Goal: Navigation & Orientation: Understand site structure

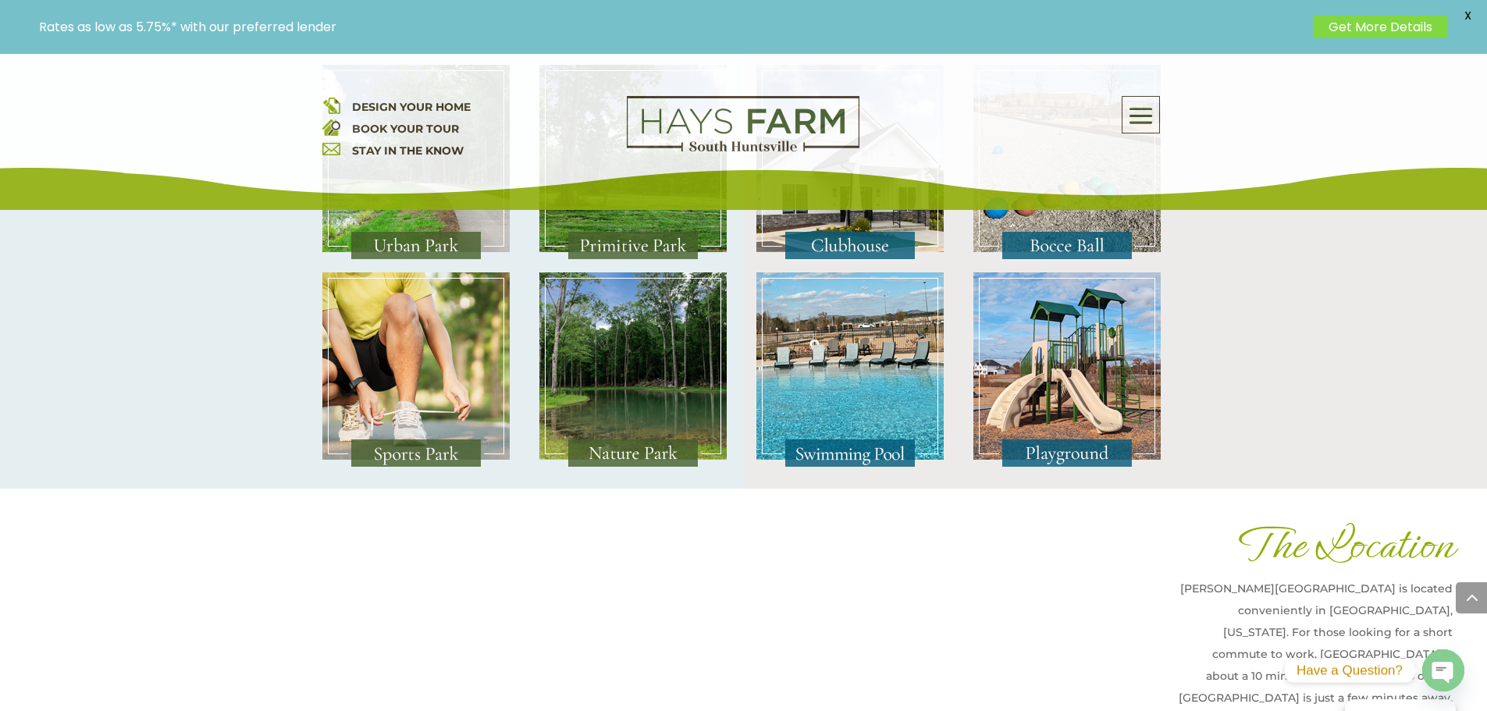
scroll to position [3254, 0]
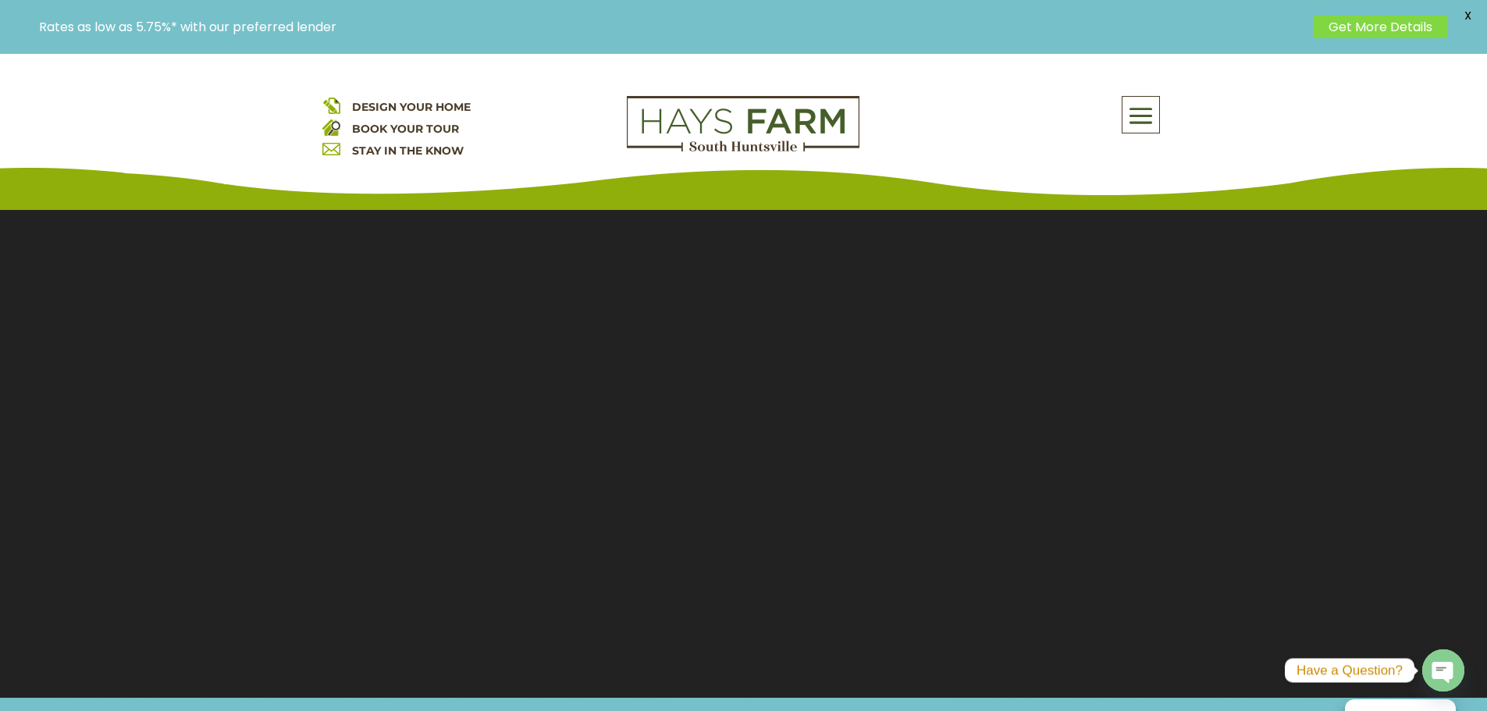
click at [1152, 116] on span at bounding box center [1141, 116] width 37 height 36
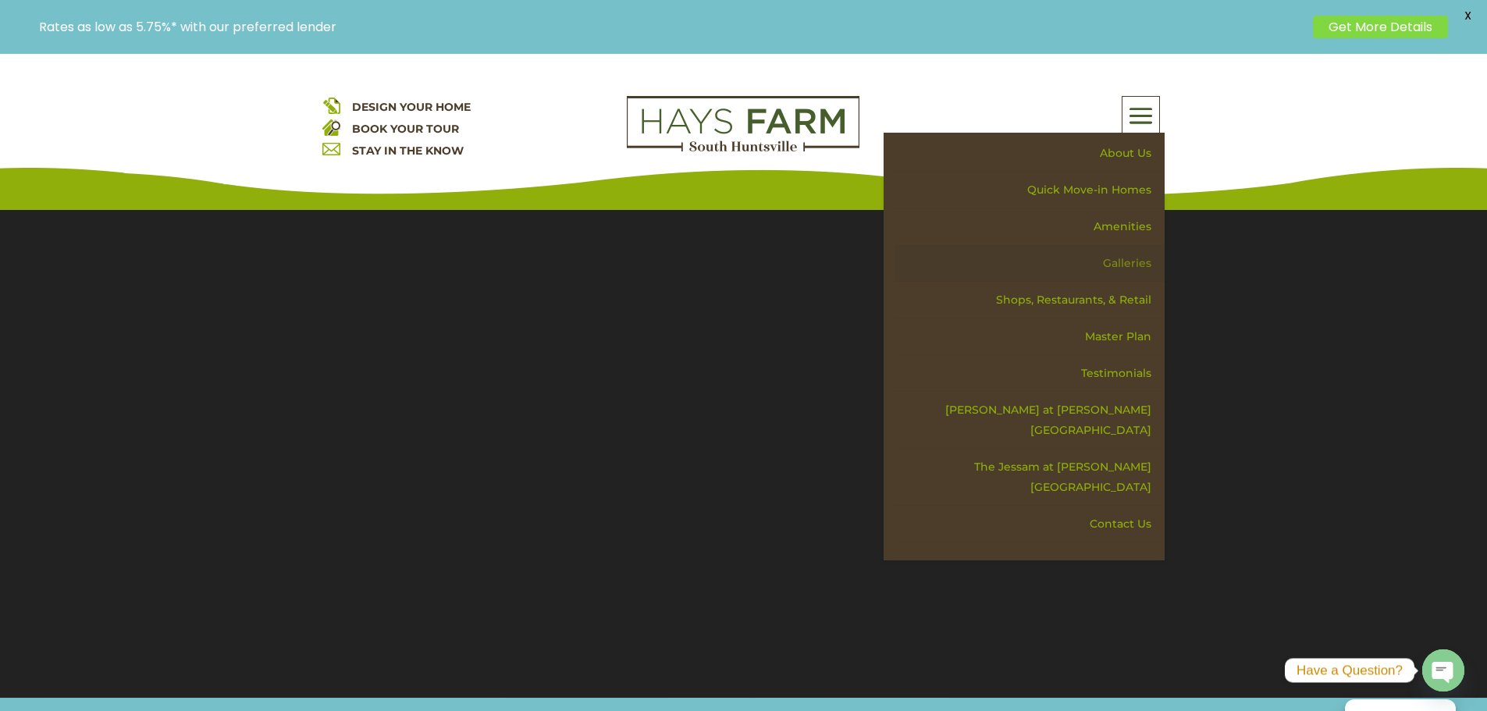
click at [1135, 260] on link "Galleries" at bounding box center [1030, 263] width 270 height 37
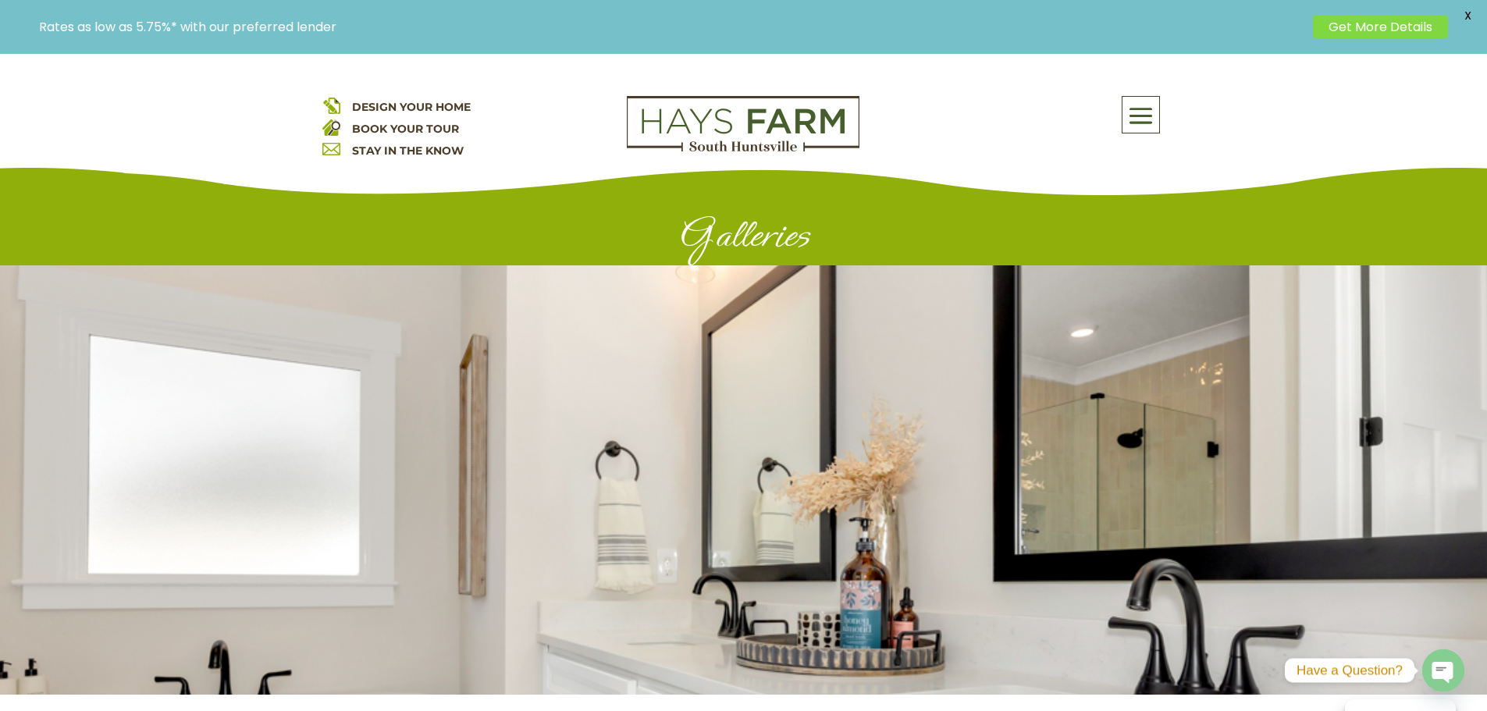
click at [1142, 117] on span at bounding box center [1141, 116] width 37 height 36
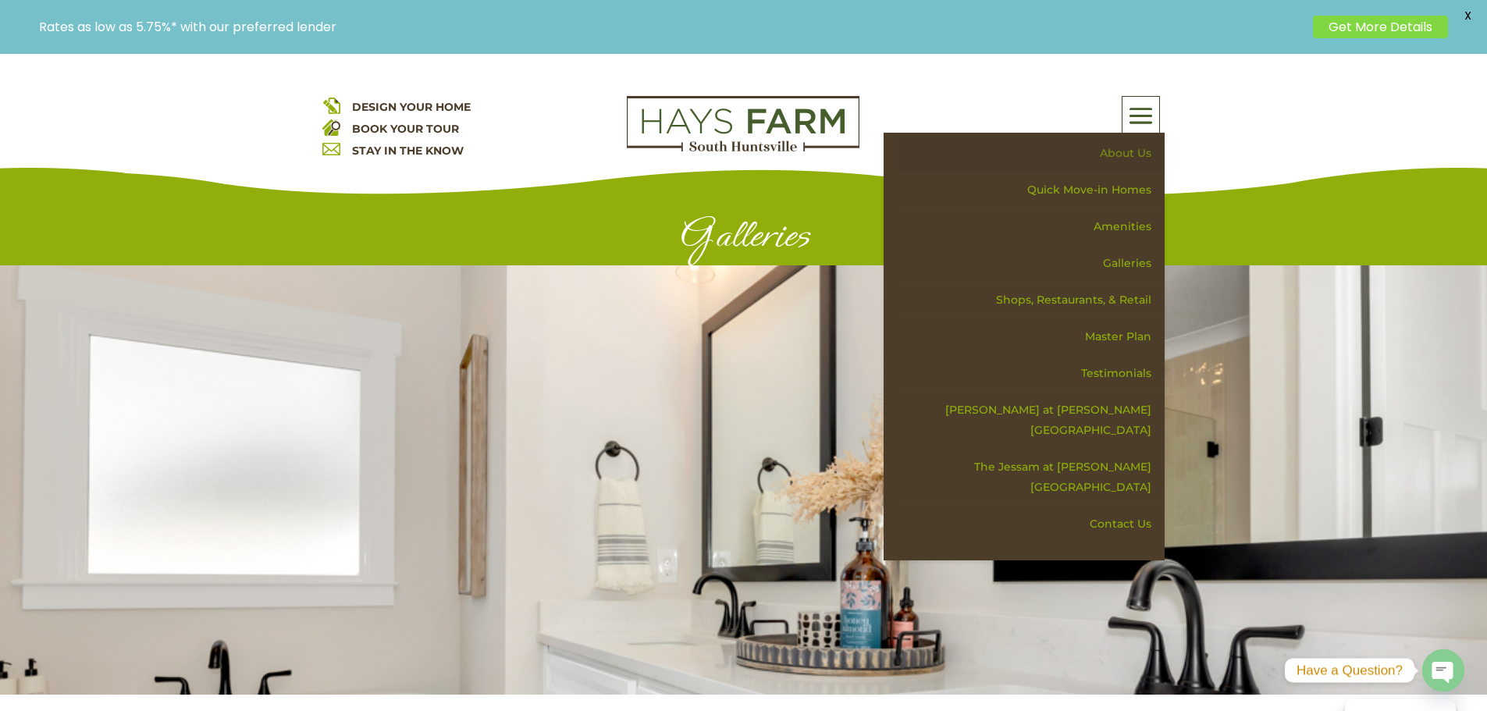
click at [1133, 151] on link "About Us" at bounding box center [1030, 153] width 270 height 37
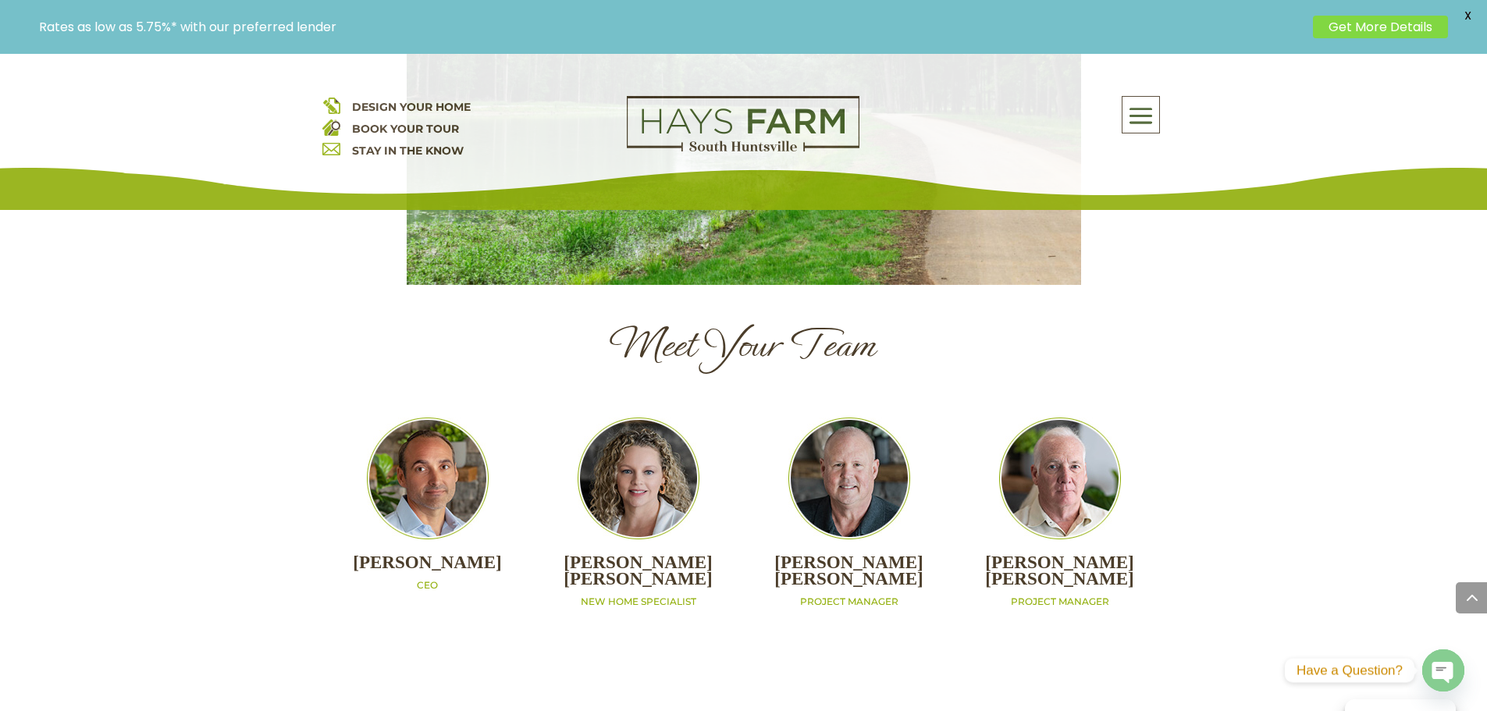
scroll to position [1562, 0]
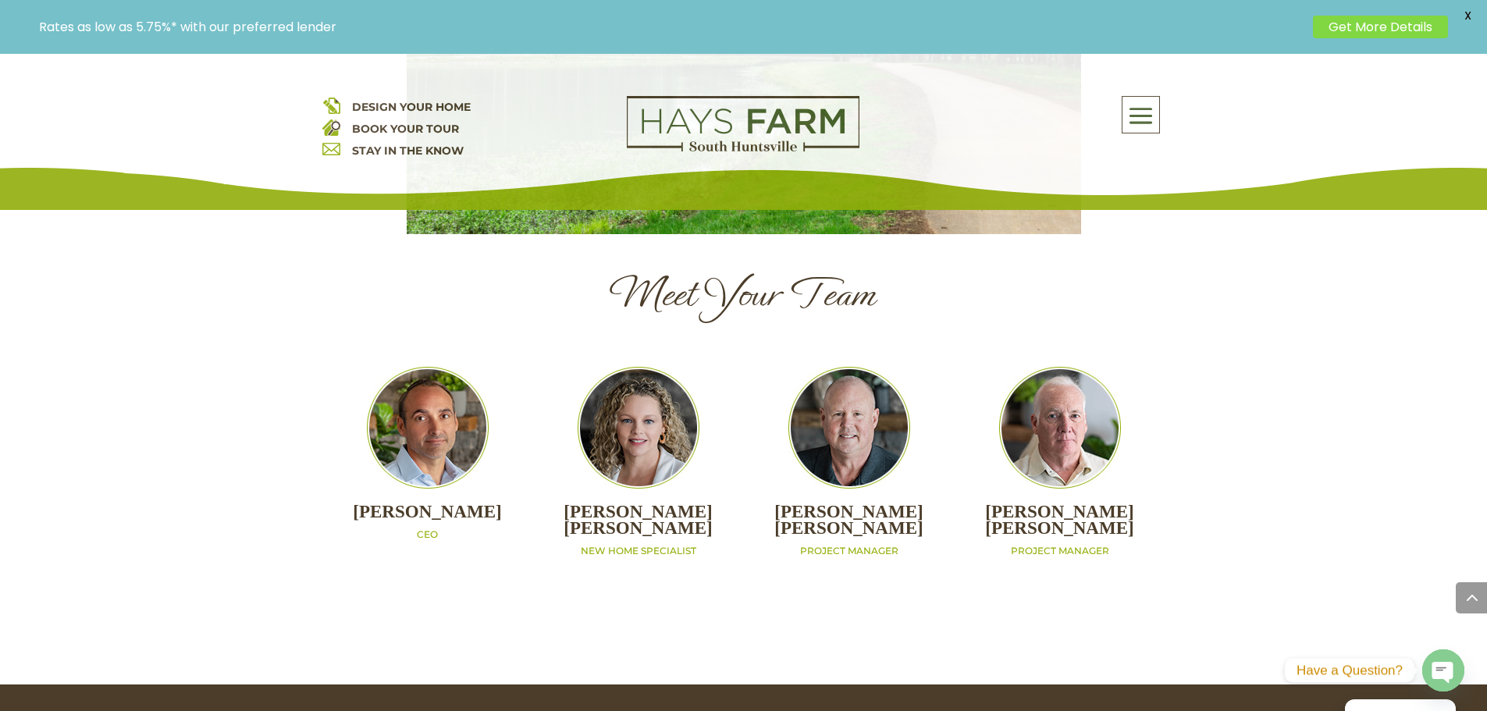
click at [429, 394] on img at bounding box center [428, 428] width 122 height 122
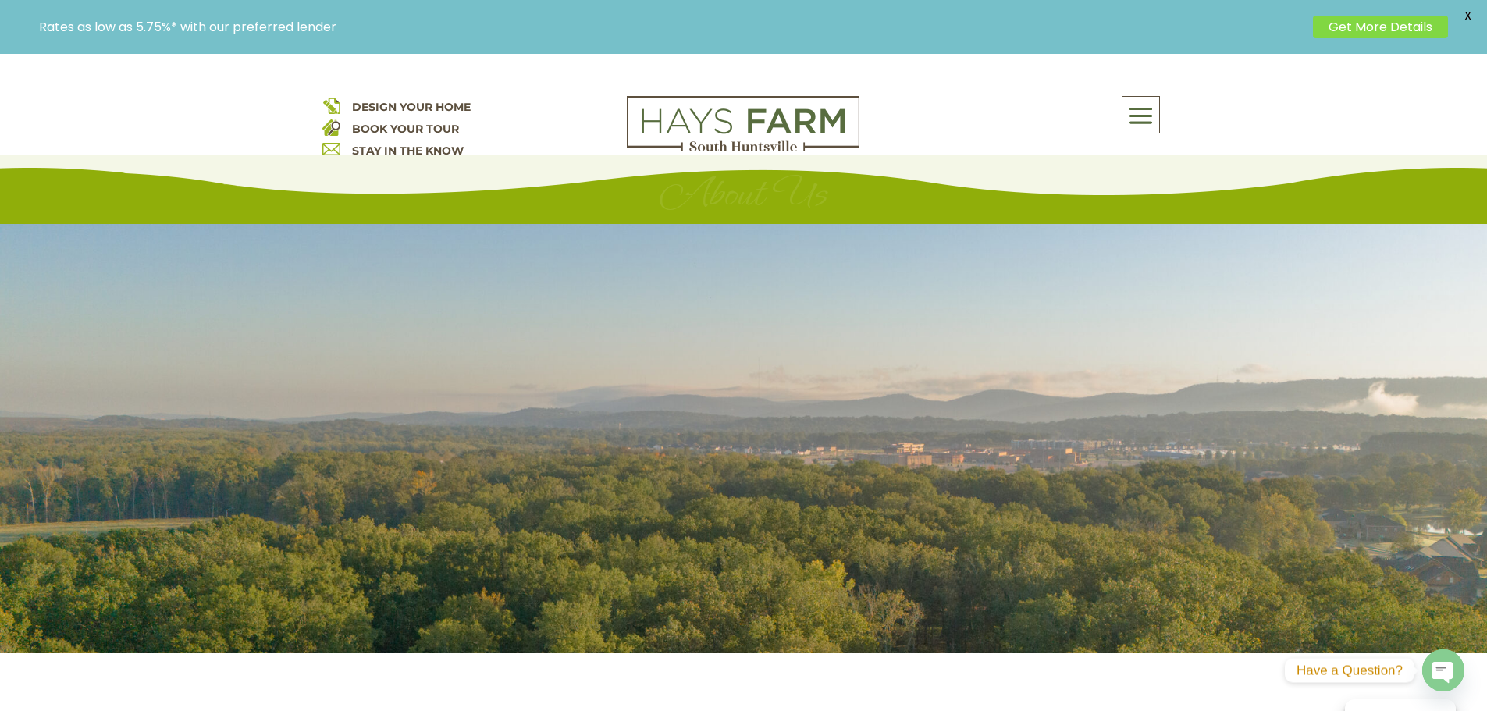
scroll to position [0, 0]
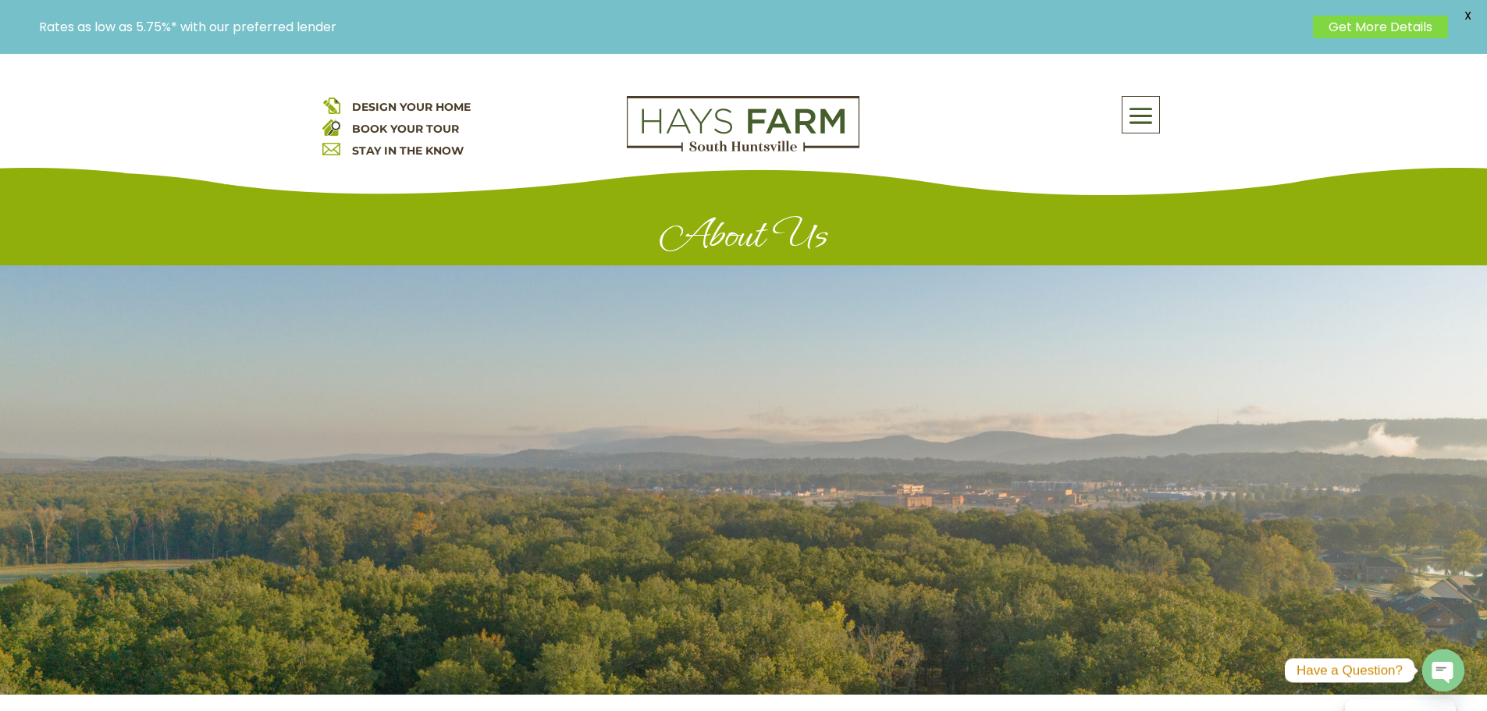
click at [684, 118] on img at bounding box center [743, 124] width 233 height 56
